Goal: Information Seeking & Learning: Learn about a topic

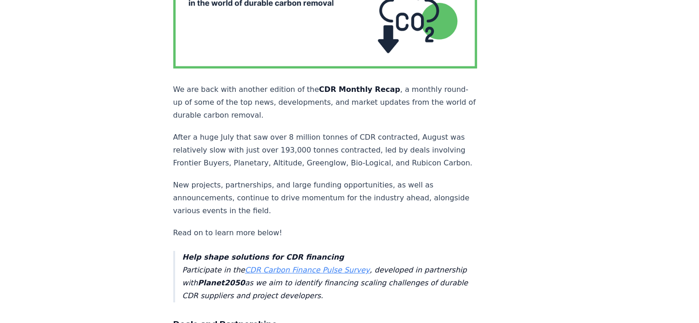
scroll to position [329, 0]
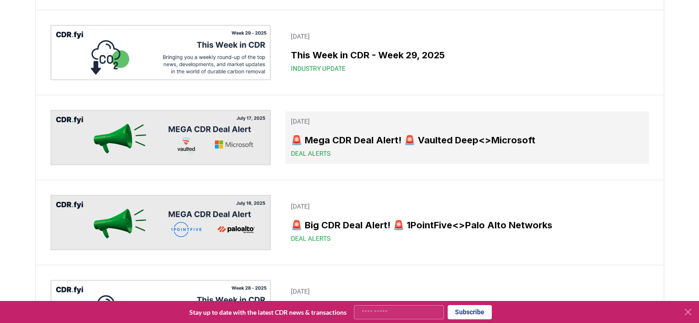
scroll to position [946, 0]
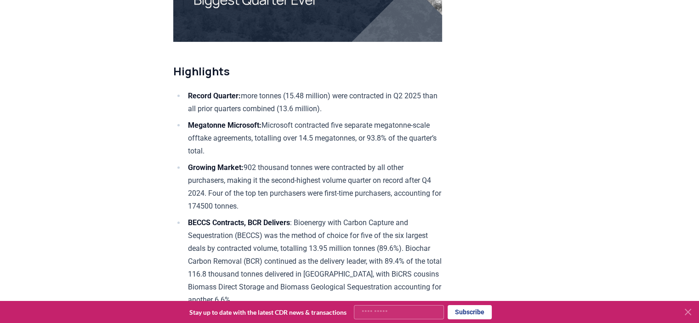
scroll to position [321, 0]
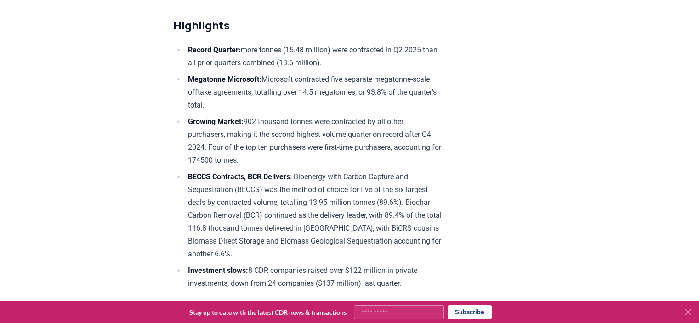
click at [180, 167] on ul "Record Quarter: more tonnes (15.48 million) were contracted in Q2 2025 than all…" at bounding box center [307, 167] width 269 height 246
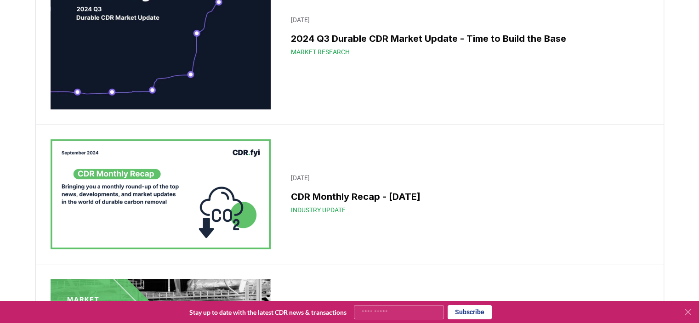
scroll to position [11530, 0]
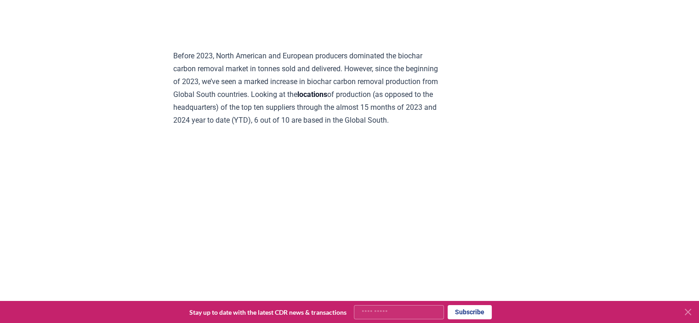
scroll to position [1424, 0]
